Goal: Find specific page/section: Locate a particular part of the current website

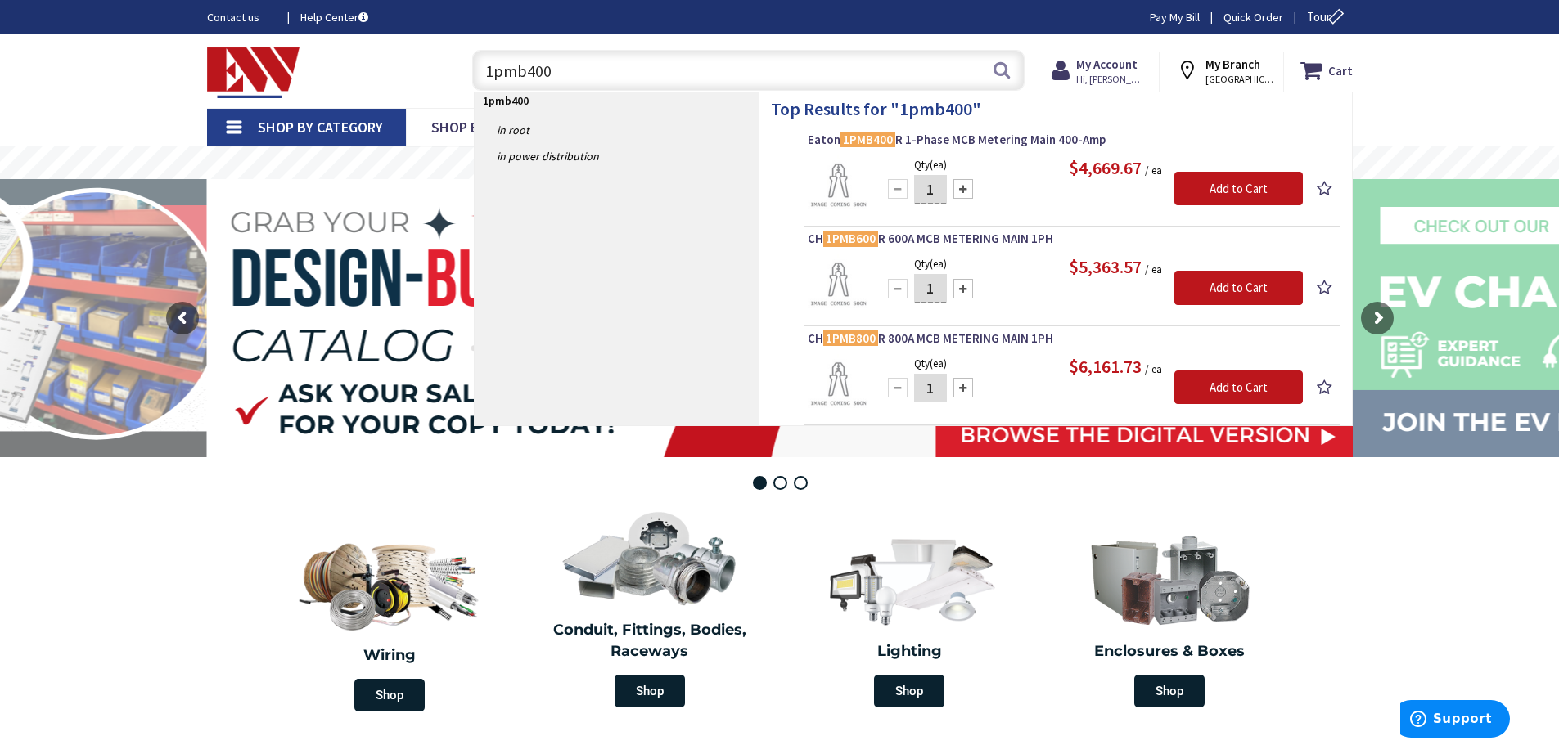
drag, startPoint x: 565, startPoint y: 61, endPoint x: 441, endPoint y: 56, distance: 124.5
click at [441, 56] on div "Toggle Nav 1pmb400 1pmb400 Search Cart My Cart Close" at bounding box center [780, 70] width 1170 height 55
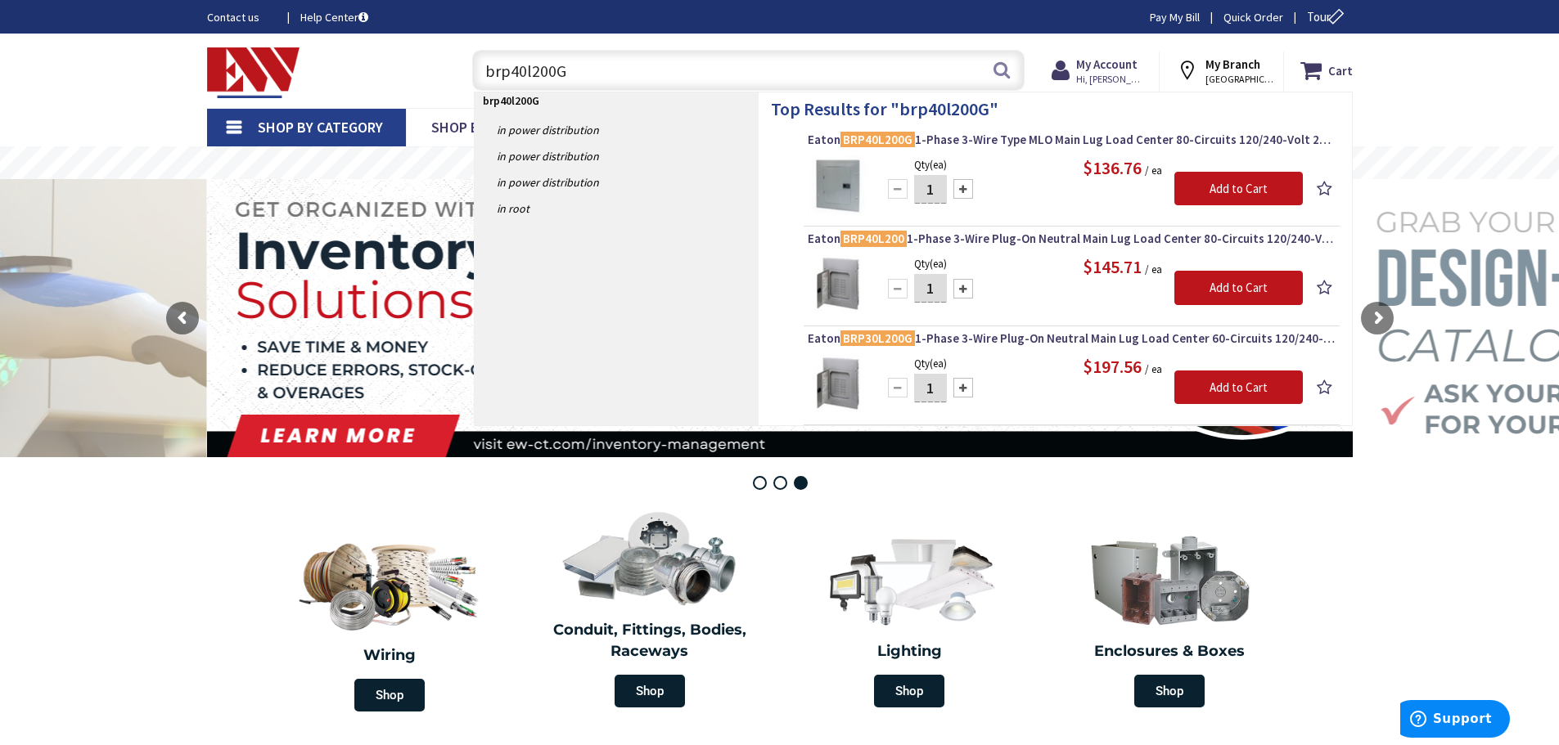
type input "brp40l200G"
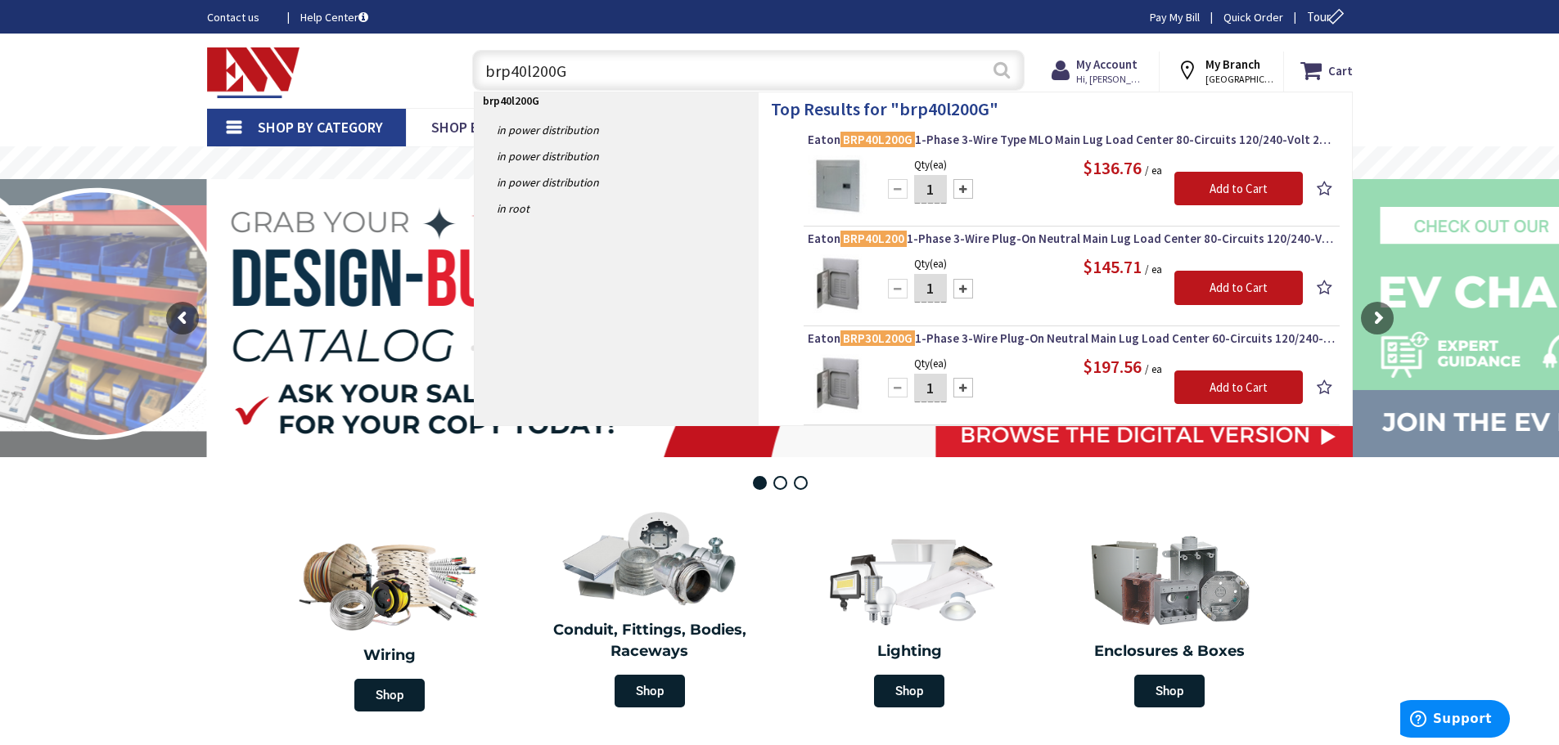
click at [1000, 67] on button "Search" at bounding box center [1001, 70] width 21 height 37
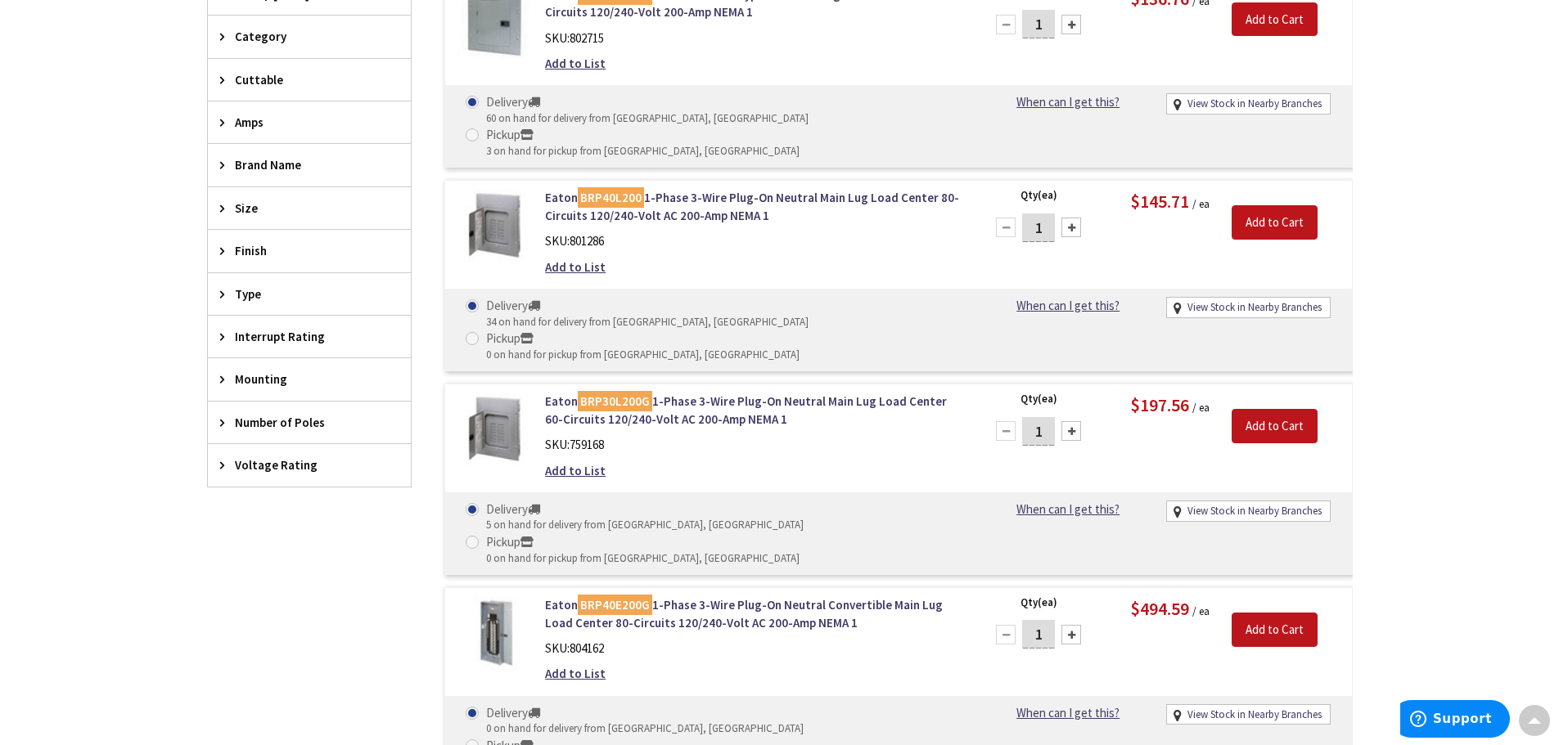
scroll to position [404, 0]
